Goal: Task Accomplishment & Management: Complete application form

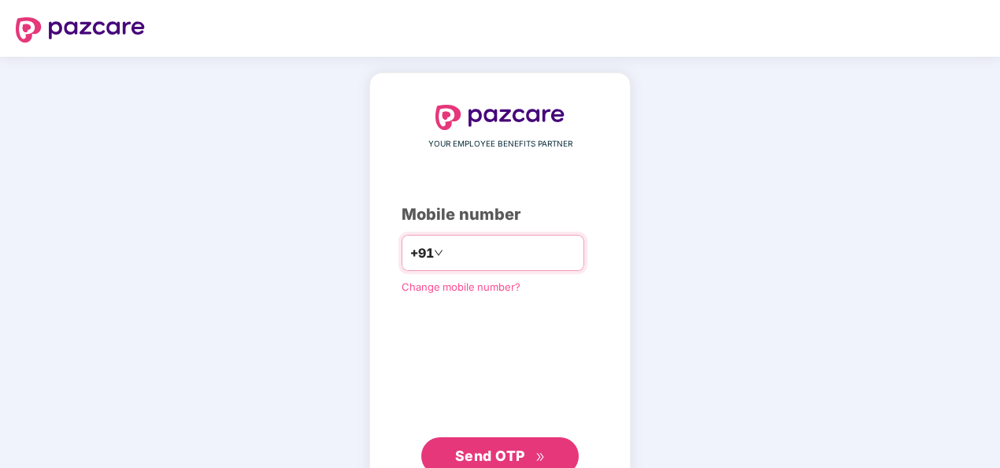
click at [446, 249] on input "**********" at bounding box center [510, 252] width 129 height 25
type input "**********"
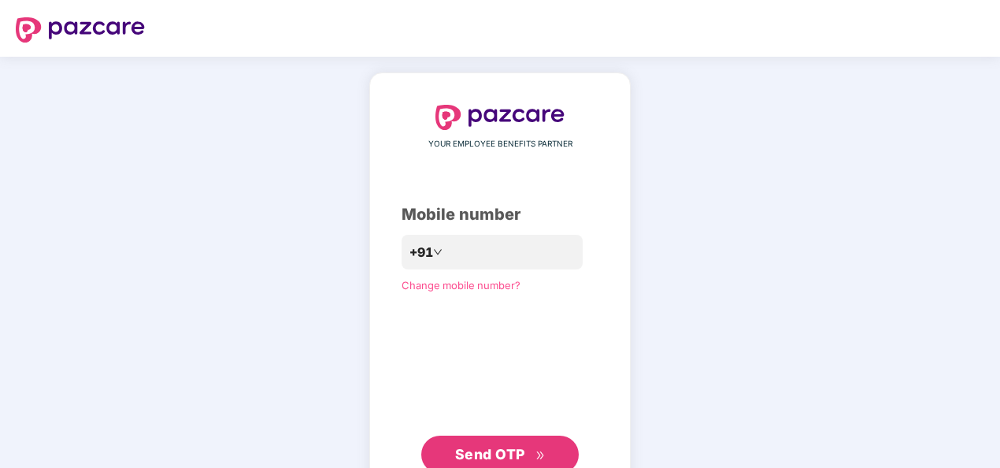
click at [501, 445] on span "Send OTP" at bounding box center [490, 453] width 70 height 17
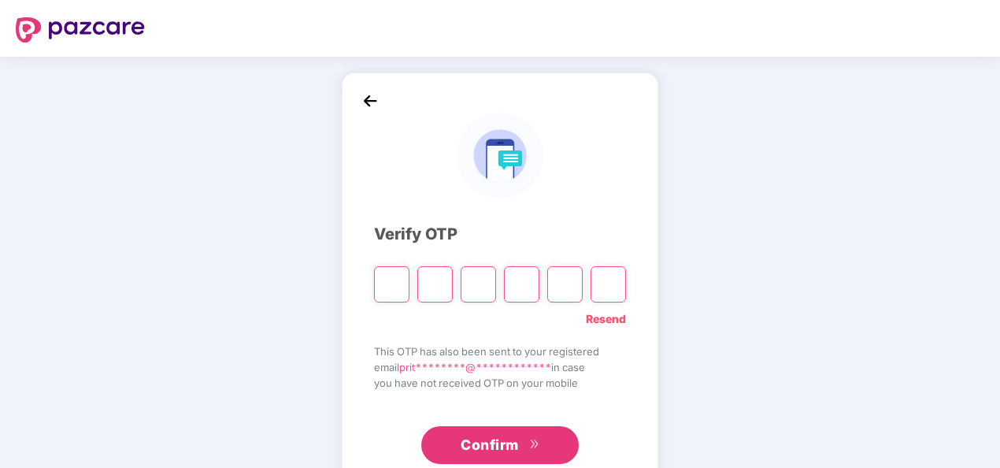
type input "*"
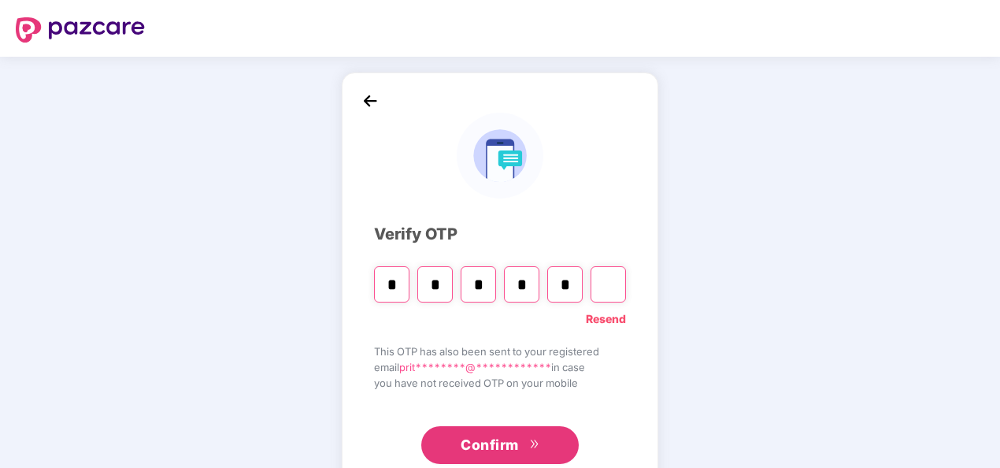
type input "*"
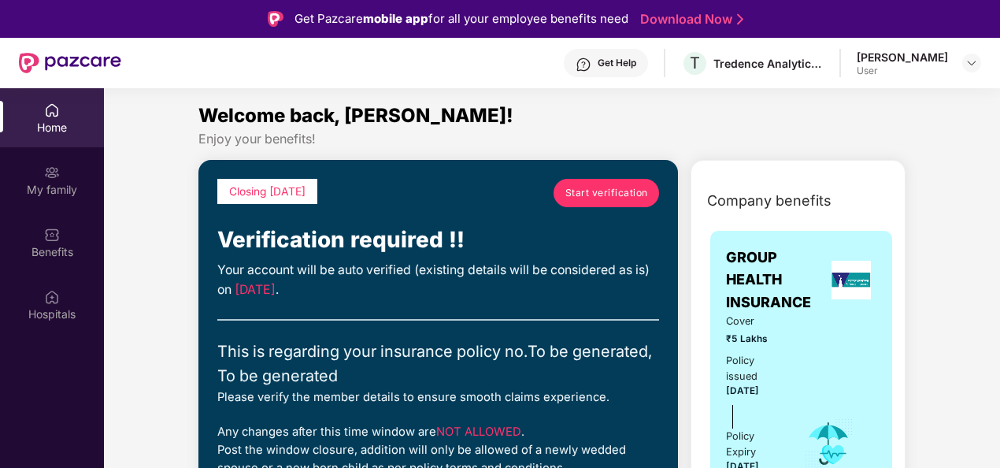
click at [612, 204] on link "Start verification" at bounding box center [605, 193] width 105 height 28
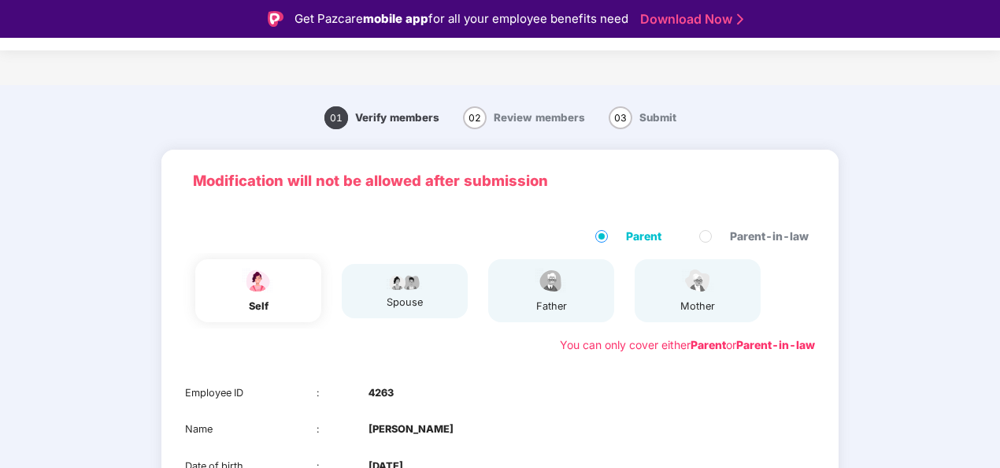
click at [977, 340] on div "01 Verify members 02 Review members 03 Submit Modification will not be allowed …" at bounding box center [500, 397] width 1000 height 608
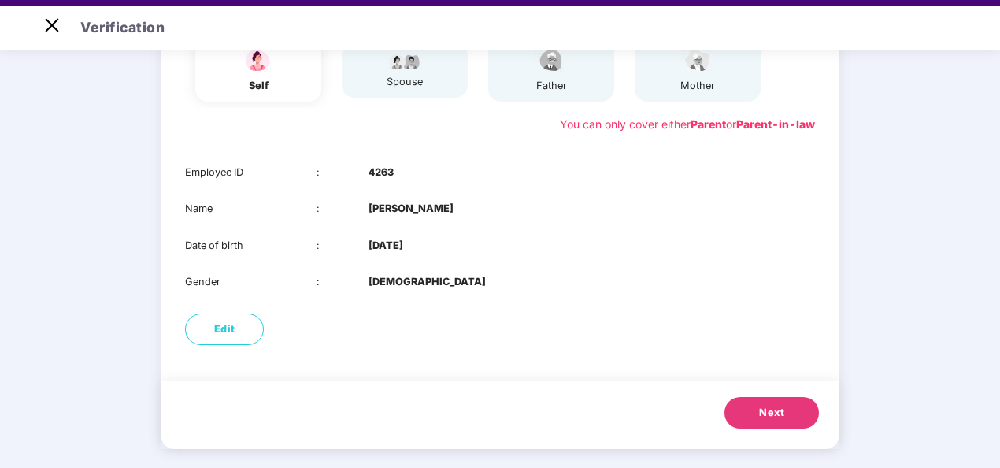
scroll to position [38, 0]
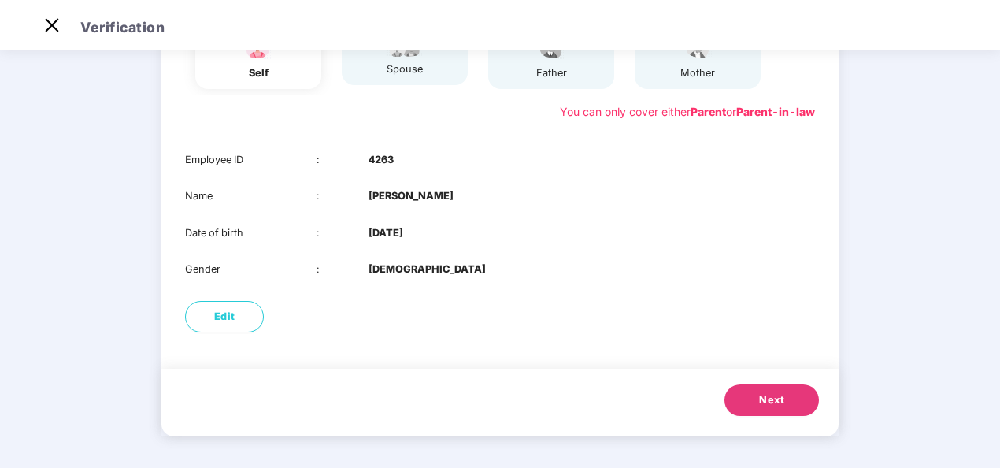
click at [789, 408] on button "Next" at bounding box center [771, 399] width 94 height 31
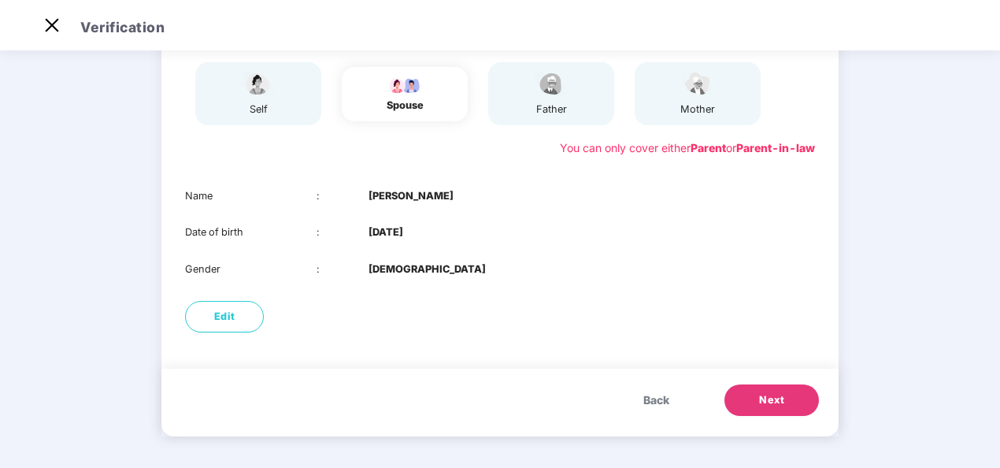
scroll to position [159, 0]
click at [768, 387] on button "Next" at bounding box center [771, 399] width 94 height 31
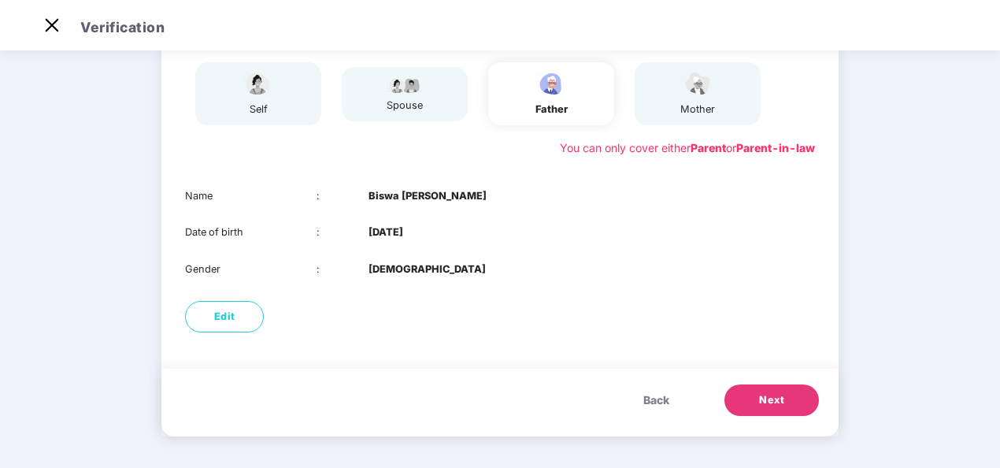
click at [773, 394] on span "Next" at bounding box center [771, 400] width 25 height 16
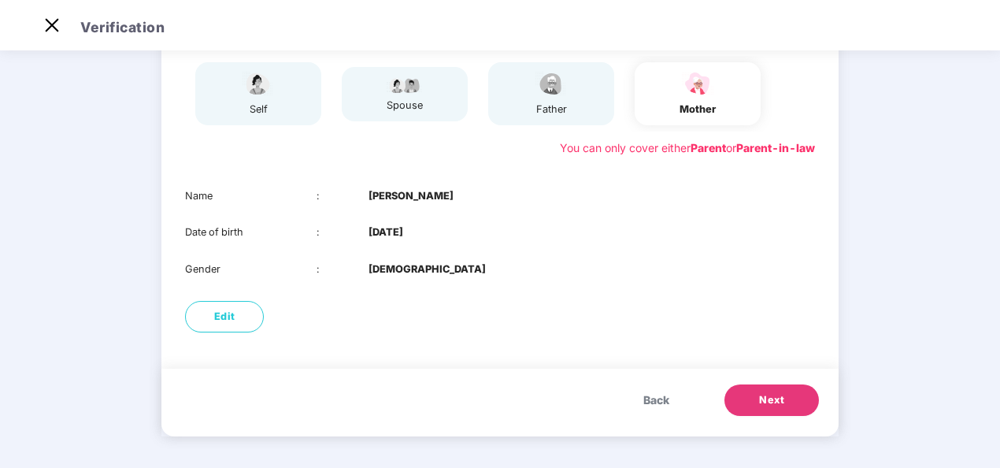
click at [773, 394] on span "Next" at bounding box center [771, 400] width 25 height 16
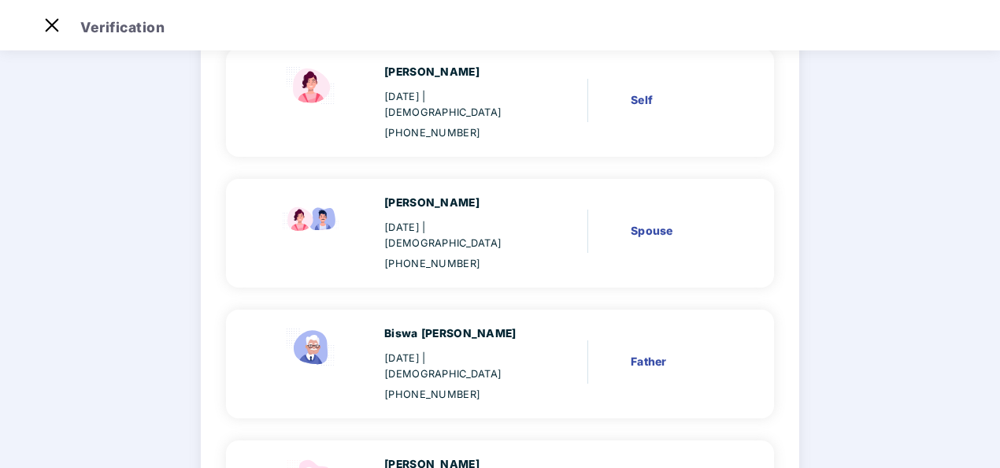
scroll to position [163, 0]
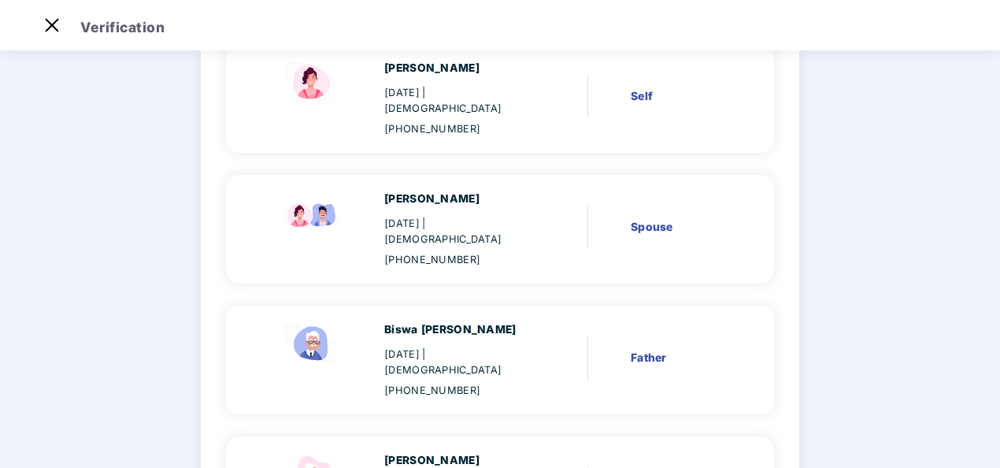
click at [842, 360] on div "Verify members 02 Review members 03 Submit Review members Details once submitte…" at bounding box center [500, 284] width 718 height 785
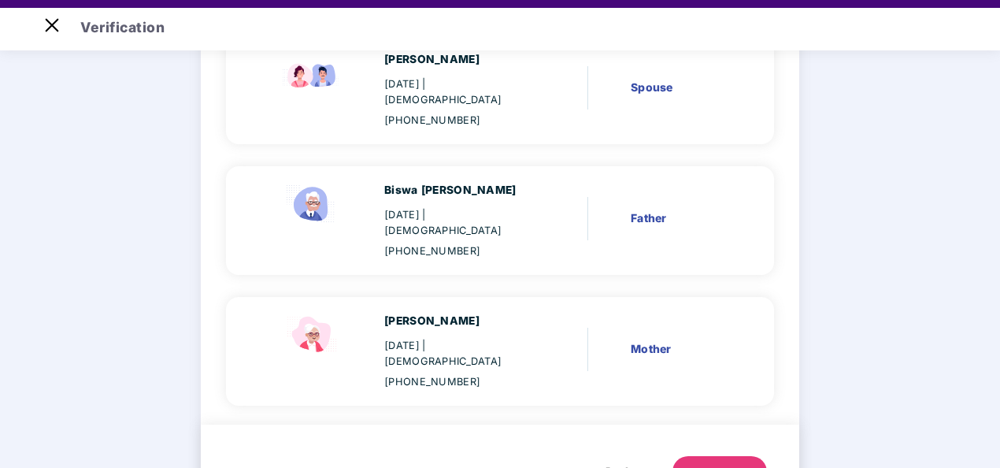
scroll to position [38, 0]
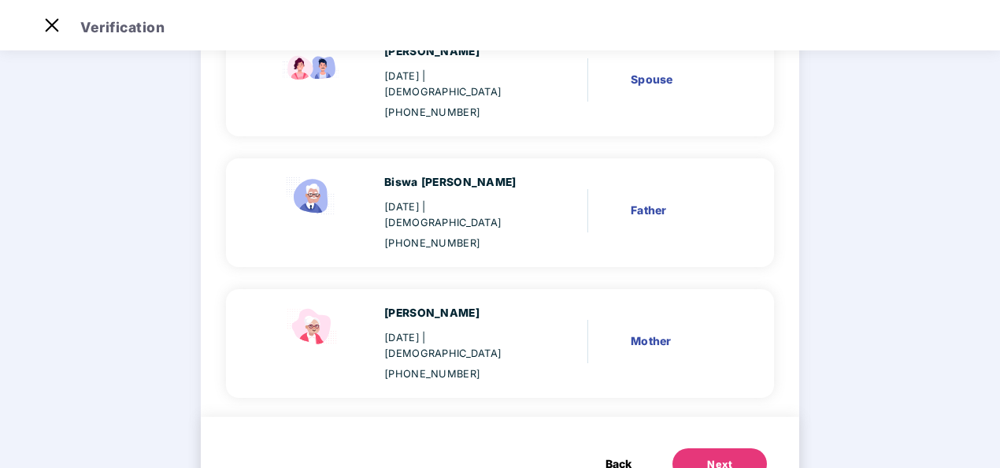
click at [711, 456] on div "Next" at bounding box center [719, 464] width 25 height 16
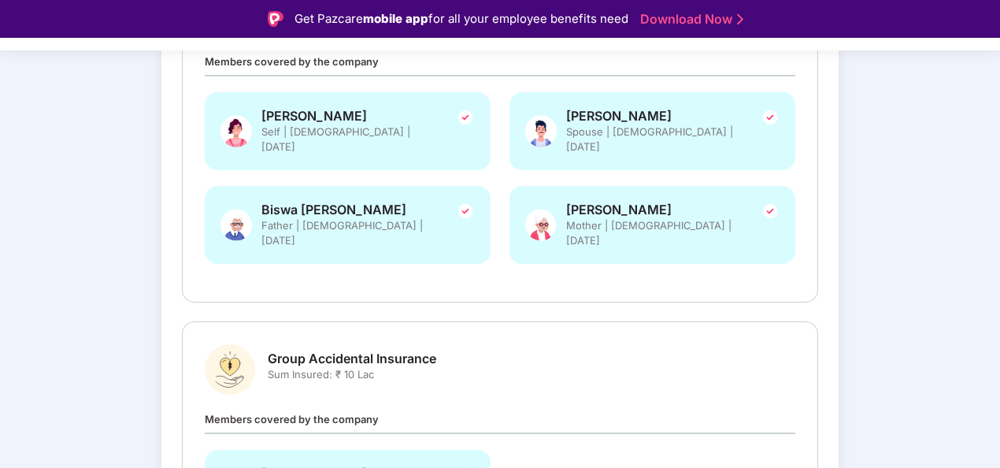
click at [870, 359] on div "Verify members Review members 03 Submit Review and Submit Details once submitte…" at bounding box center [500, 237] width 1000 height 909
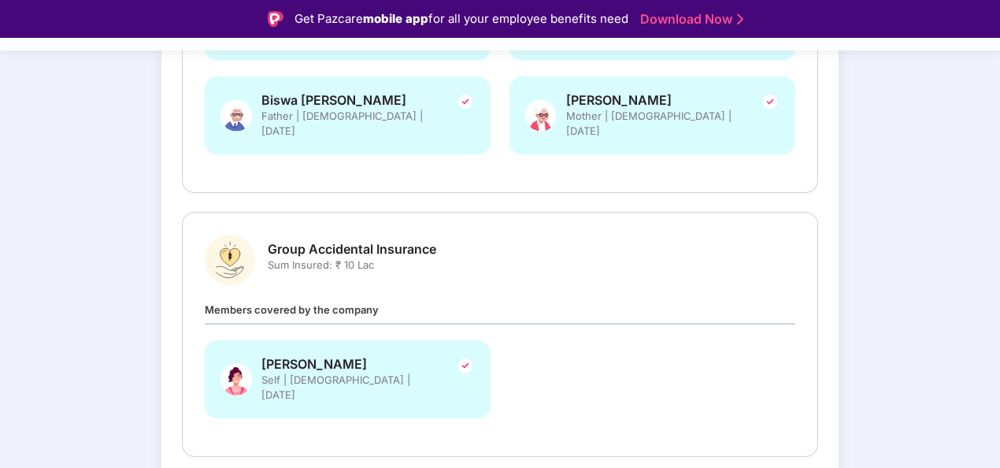
scroll to position [449, 0]
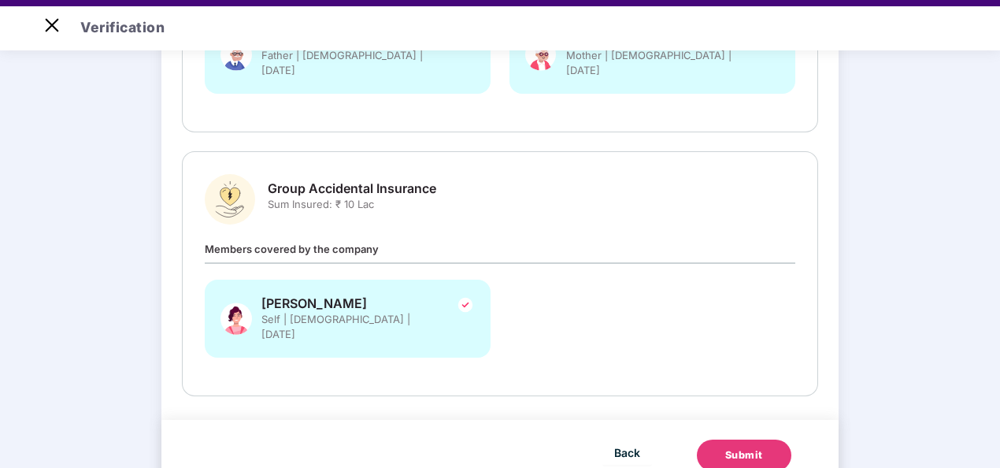
click at [530, 279] on div "[PERSON_NAME] Self | [DEMOGRAPHIC_DATA] | [DATE]" at bounding box center [499, 326] width 609 height 94
click at [737, 447] on div "Submit" at bounding box center [744, 455] width 38 height 16
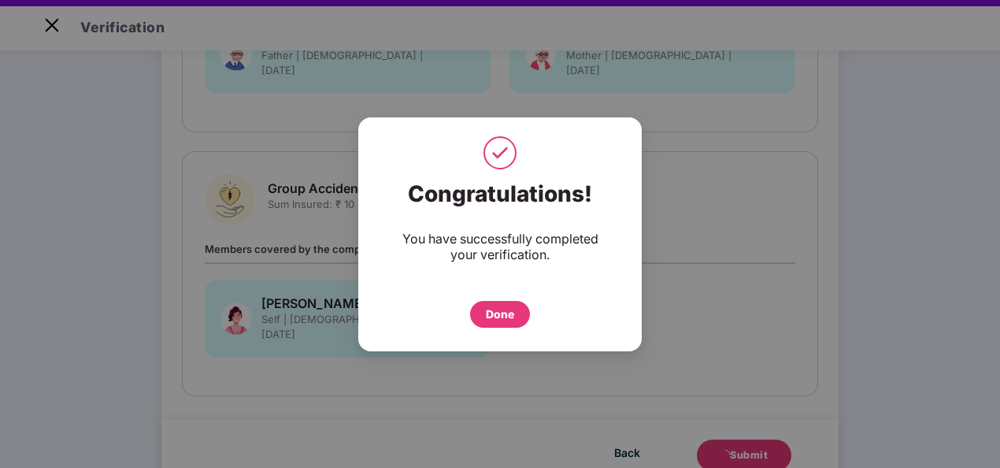
click at [497, 309] on div "Done" at bounding box center [500, 313] width 28 height 17
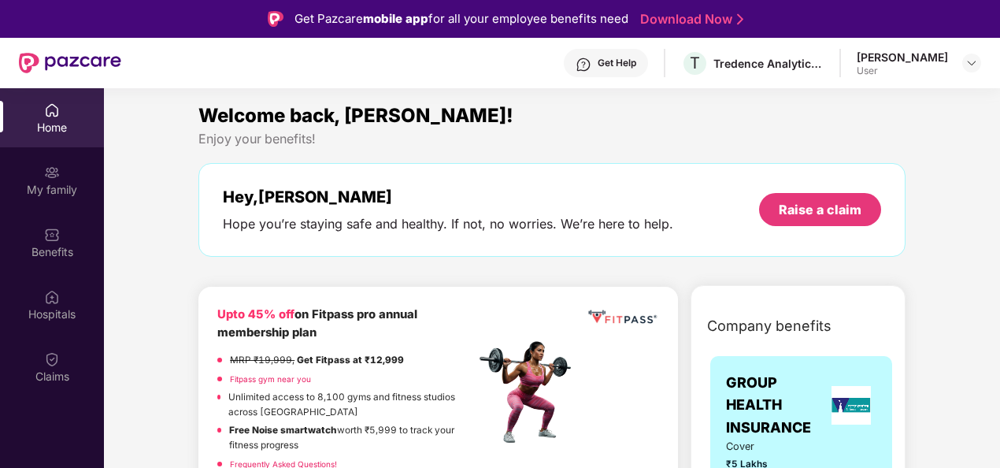
click at [52, 239] on img at bounding box center [52, 235] width 16 height 16
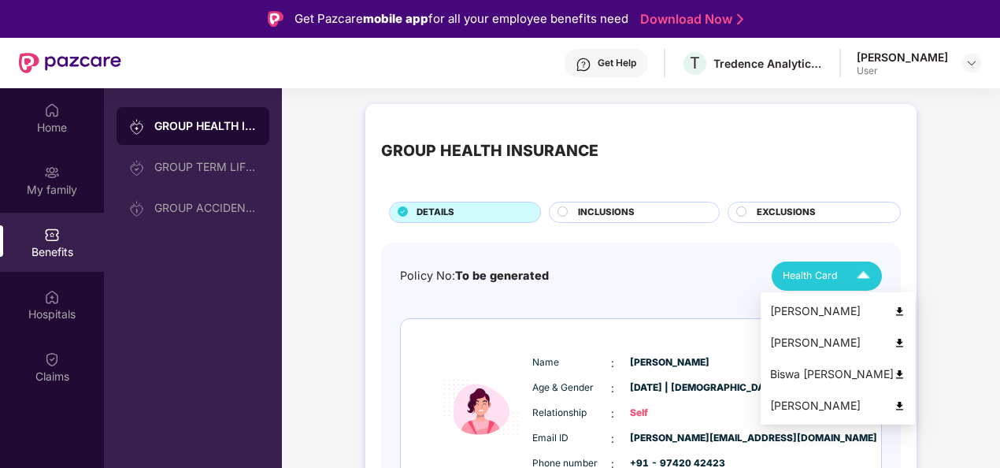
click at [852, 264] on img at bounding box center [863, 276] width 28 height 28
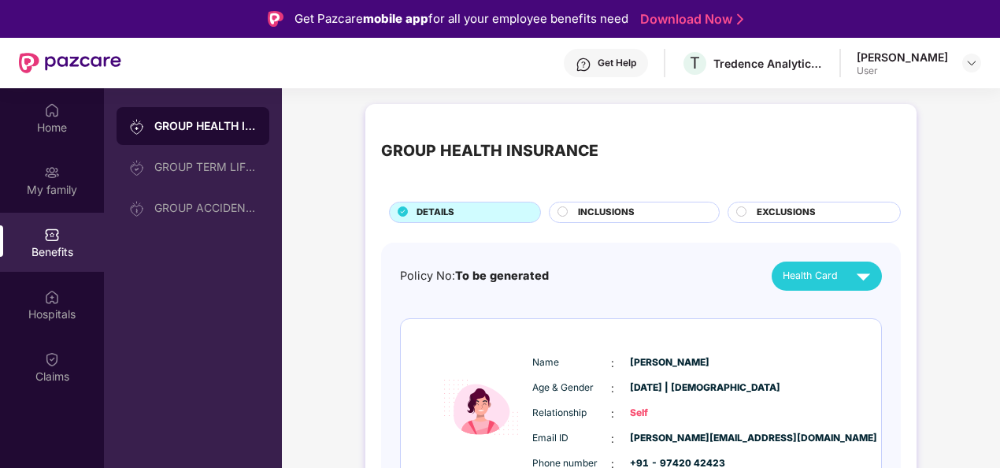
click at [619, 332] on div "Name : [PERSON_NAME] Age & Gender : [DATE] | [DEMOGRAPHIC_DATA] Relationship : …" at bounding box center [641, 407] width 480 height 177
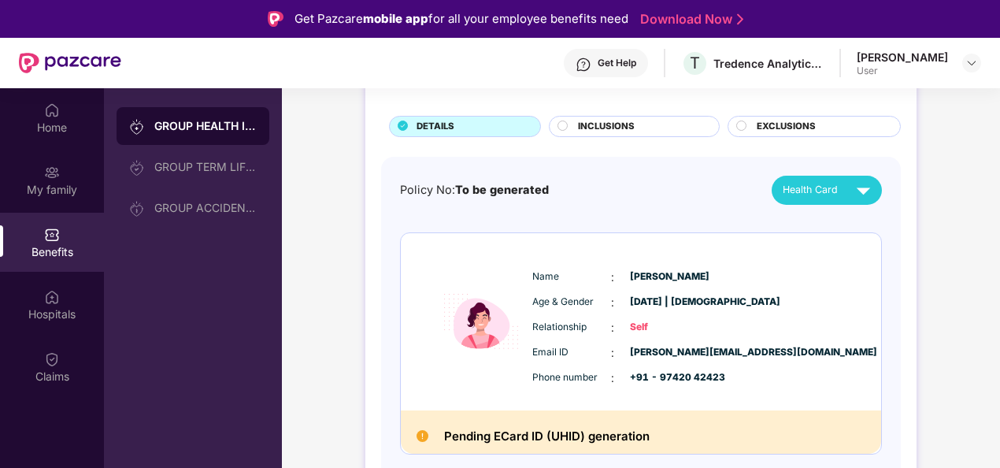
scroll to position [94, 0]
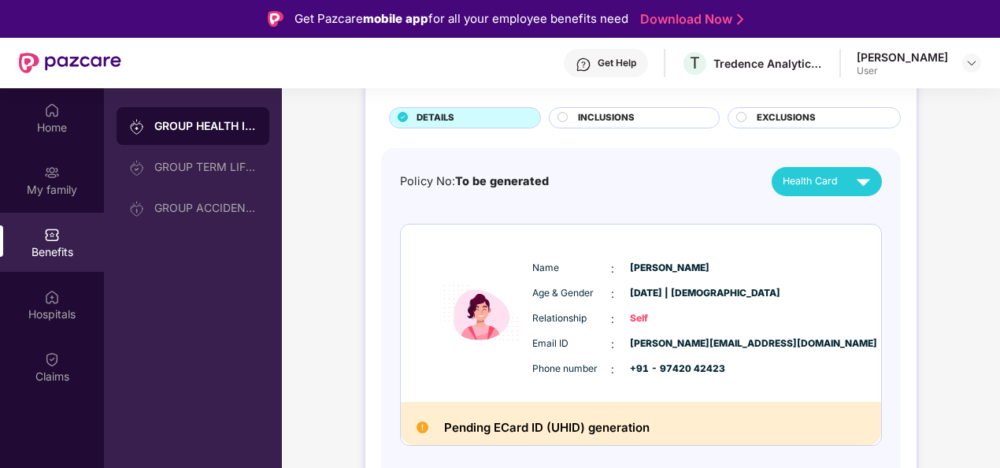
click at [490, 430] on h2 "Pending ECard ID (UHID) generation" at bounding box center [546, 427] width 205 height 20
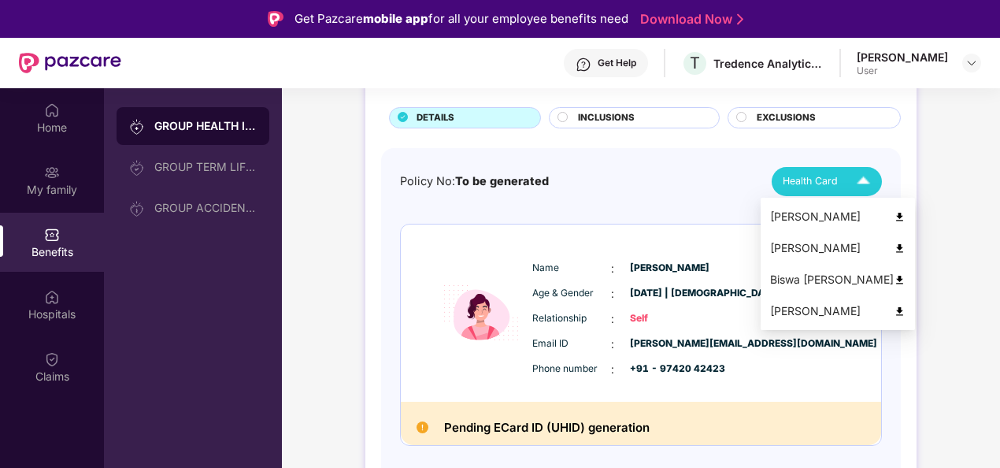
click at [866, 168] on img at bounding box center [863, 182] width 28 height 28
click at [893, 212] on img at bounding box center [899, 217] width 12 height 12
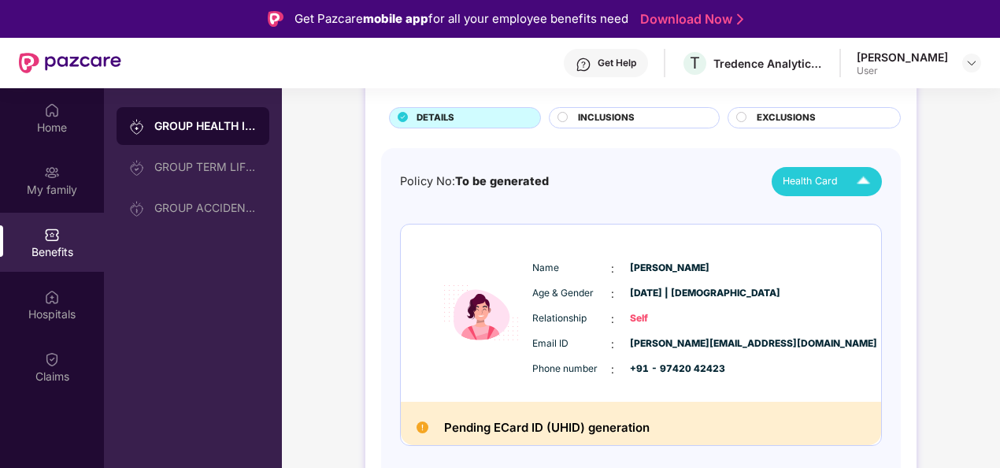
click at [465, 427] on h2 "Pending ECard ID (UHID) generation" at bounding box center [546, 427] width 205 height 20
click at [420, 426] on img at bounding box center [422, 427] width 12 height 12
click at [642, 118] on div "INCLUSIONS" at bounding box center [640, 119] width 141 height 17
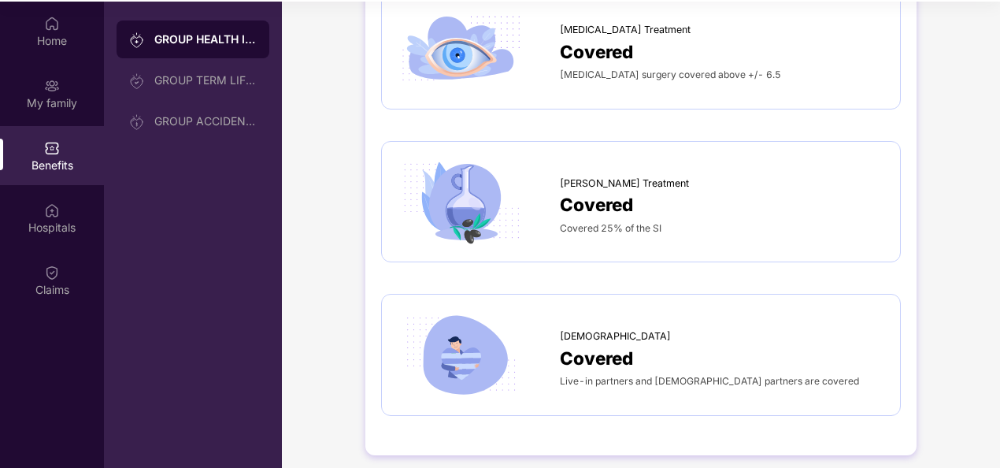
scroll to position [88, 0]
